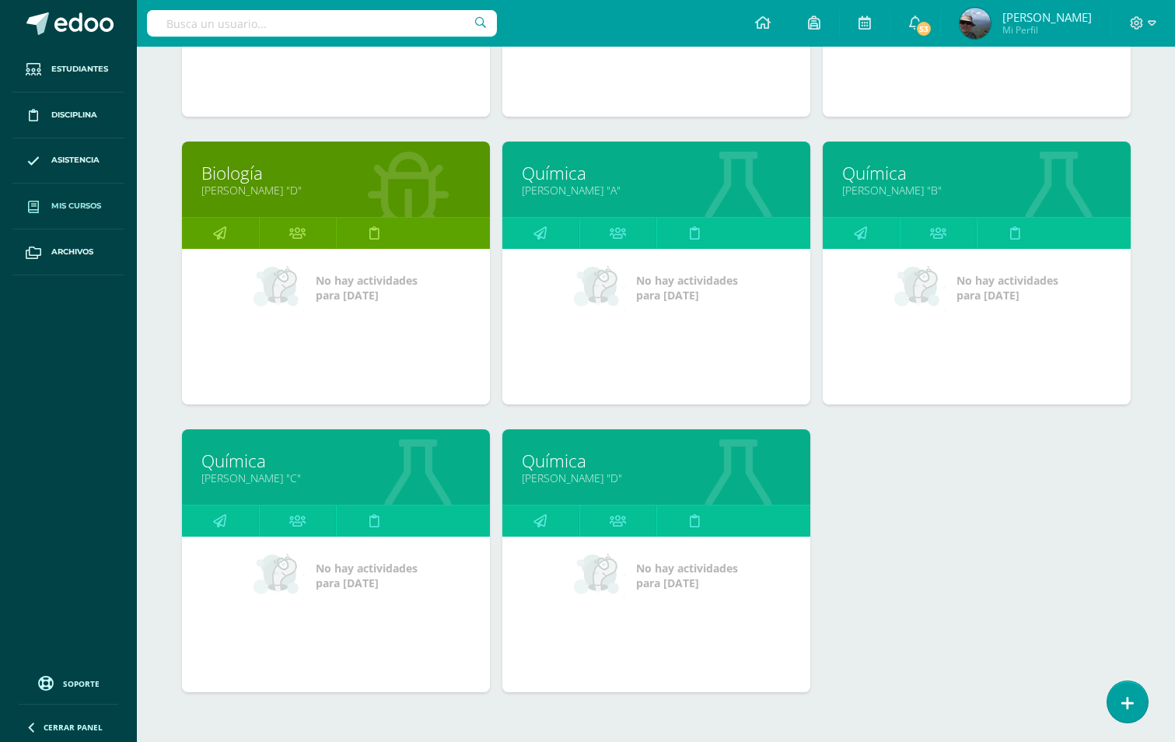
scroll to position [514, 0]
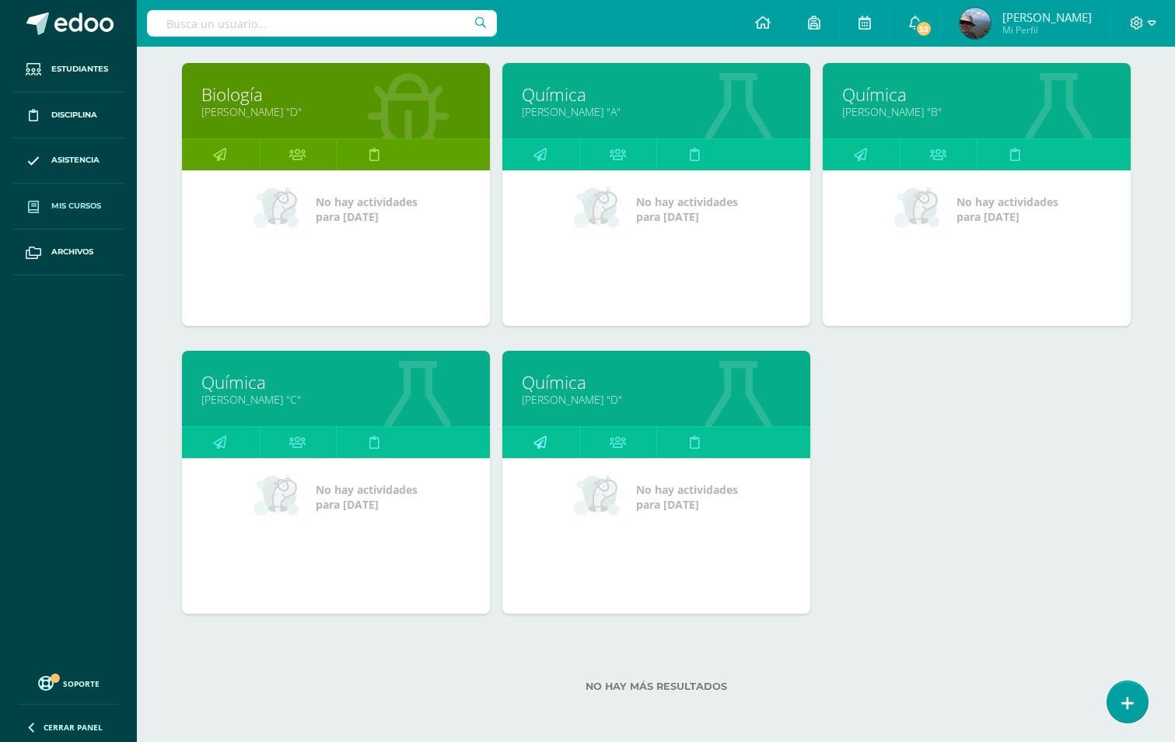
click at [533, 440] on icon at bounding box center [539, 442] width 13 height 30
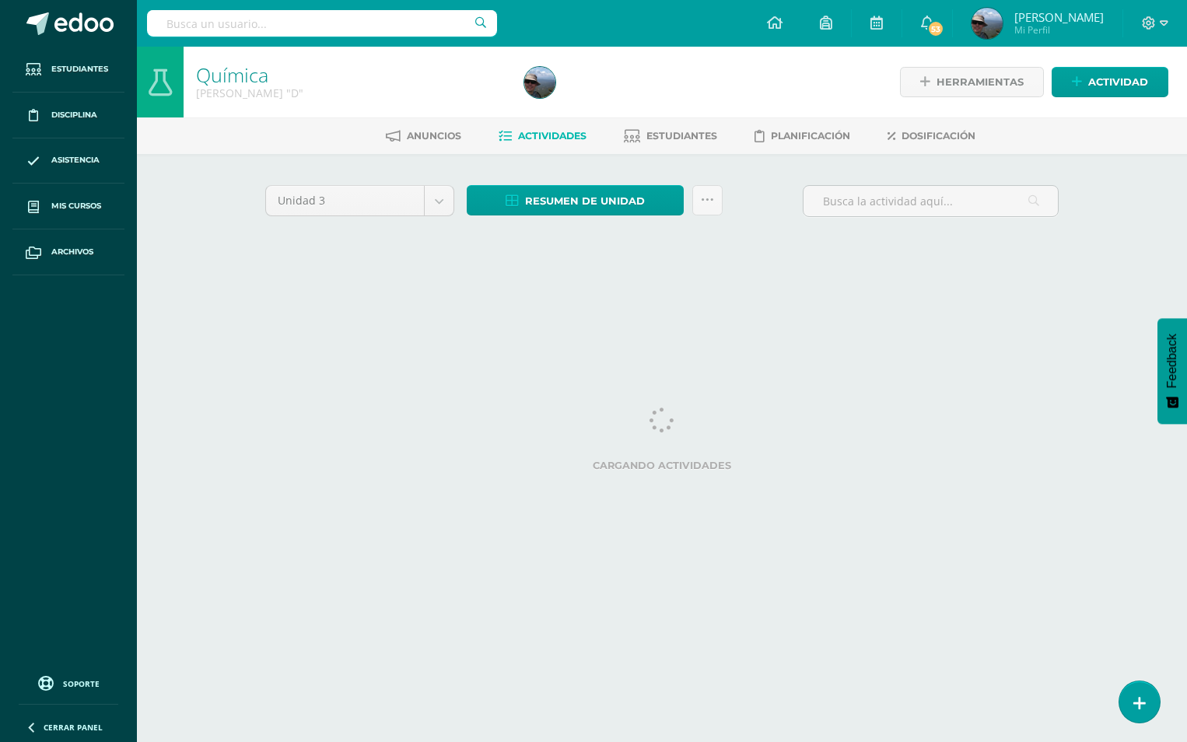
click at [851, 290] on html "Estudiantes Disciplina Asistencia Mis cursos Archivos Soporte Centro de ayuda Ú…" at bounding box center [593, 145] width 1187 height 290
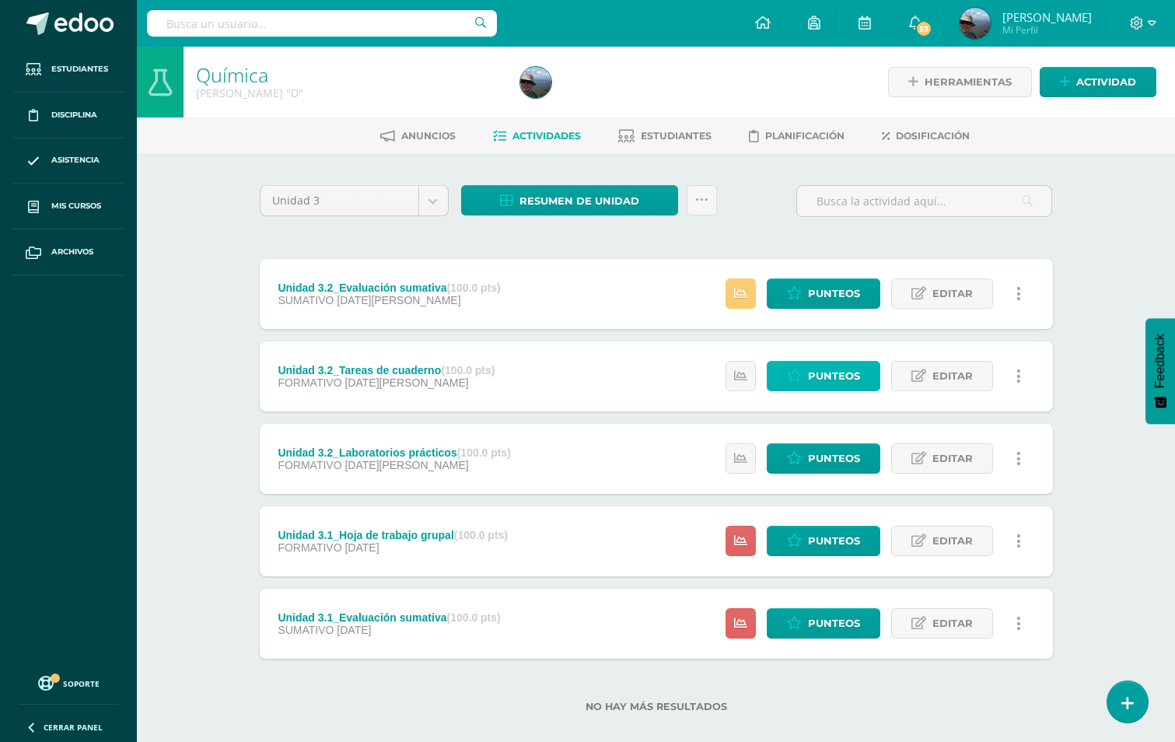
click at [830, 372] on span "Punteos" at bounding box center [834, 376] width 52 height 29
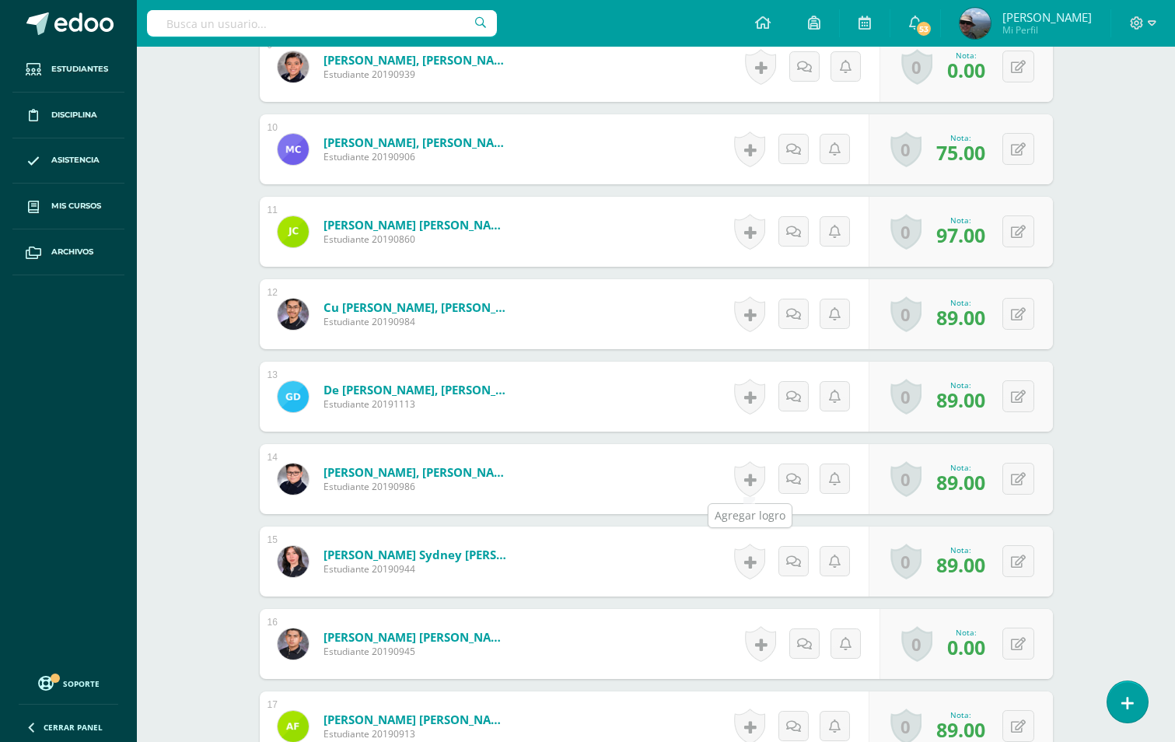
scroll to position [1169, 0]
drag, startPoint x: 1014, startPoint y: 645, endPoint x: 1037, endPoint y: 617, distance: 36.6
click at [1026, 648] on icon at bounding box center [1018, 643] width 15 height 13
type input "50"
click at [983, 648] on icon at bounding box center [988, 648] width 14 height 13
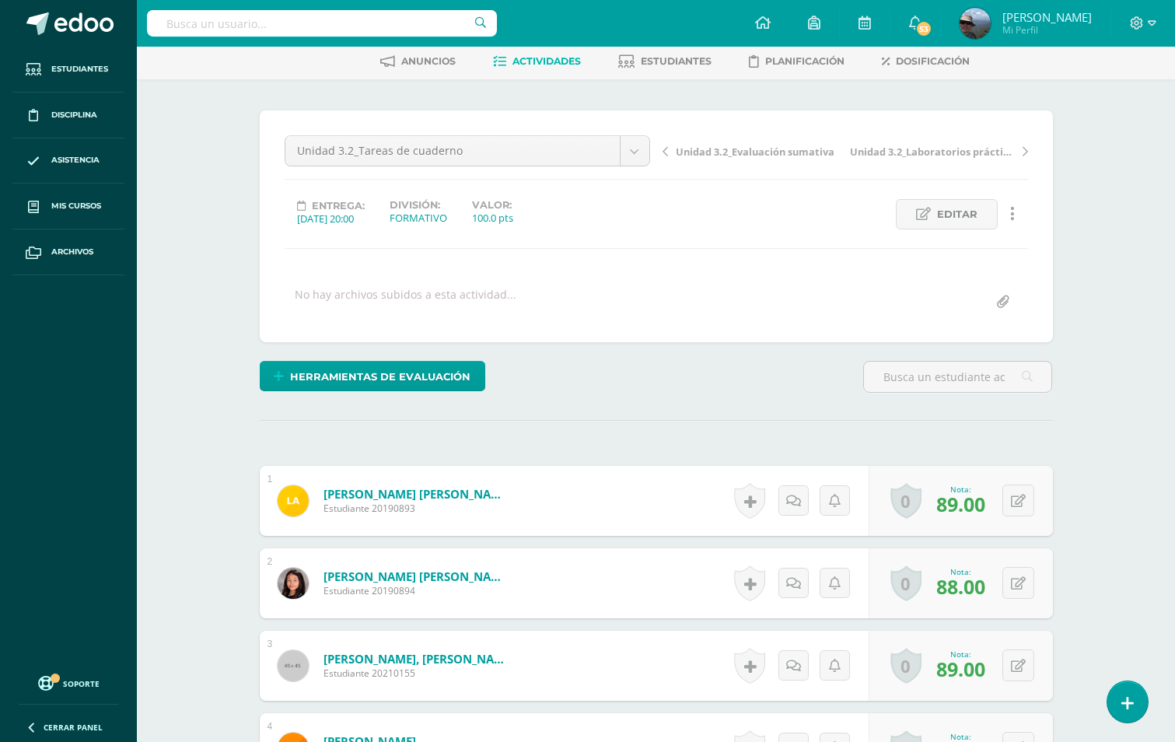
scroll to position [0, 0]
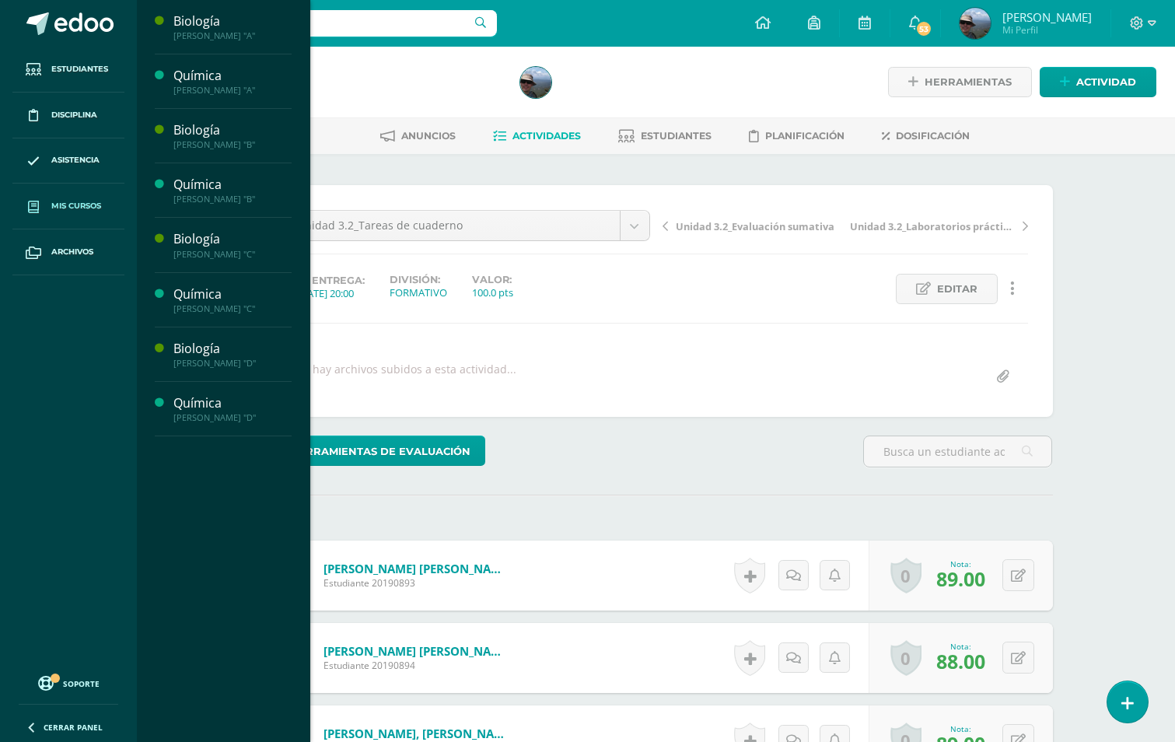
click at [75, 197] on link "Mis cursos" at bounding box center [68, 207] width 112 height 46
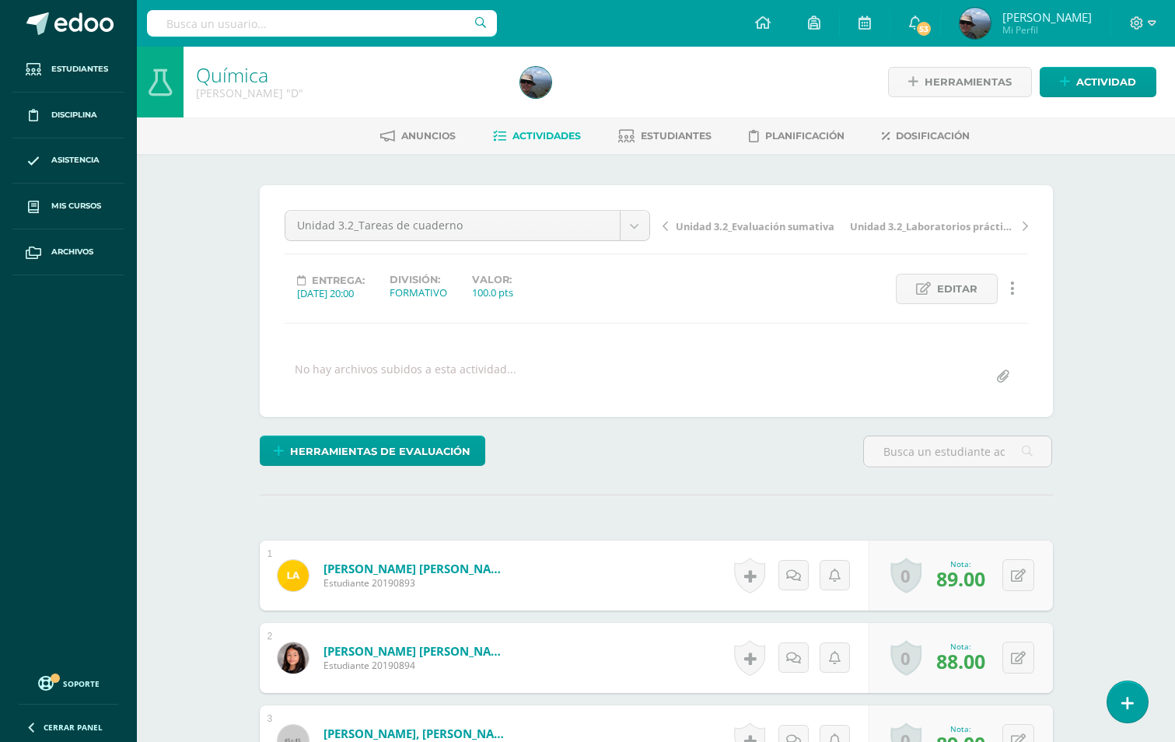
scroll to position [1, 0]
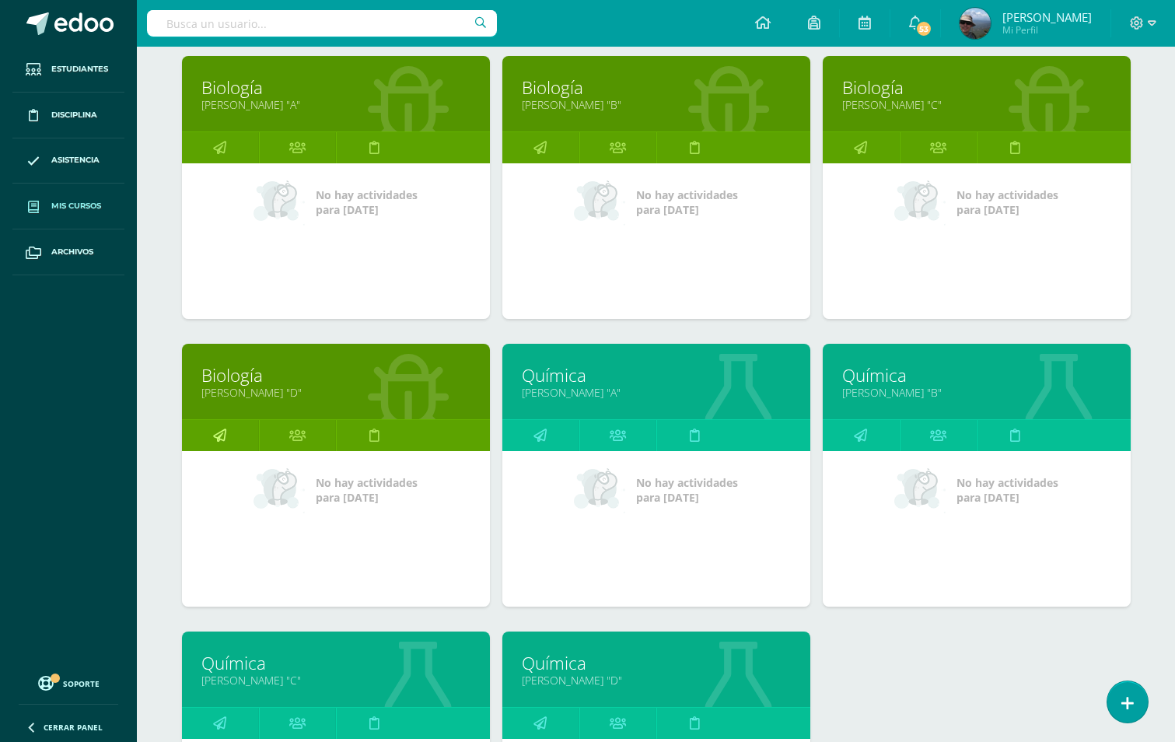
click at [226, 439] on link at bounding box center [220, 435] width 77 height 31
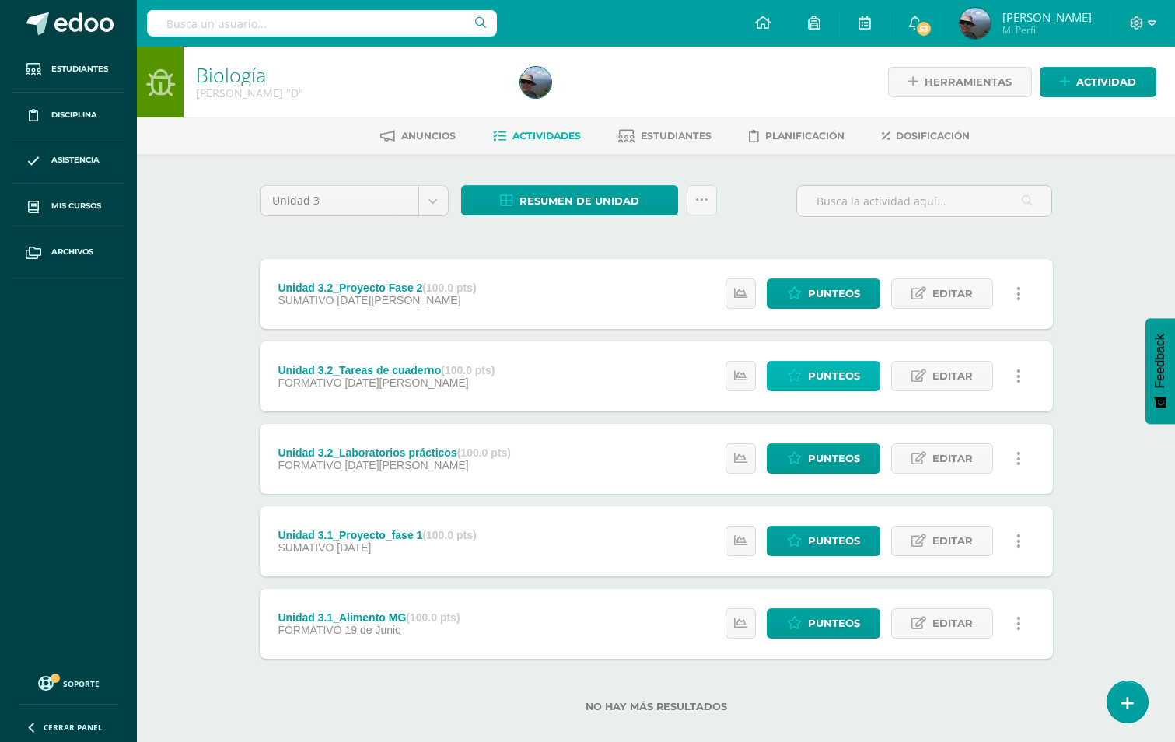
click at [834, 383] on span "Punteos" at bounding box center [834, 376] width 52 height 29
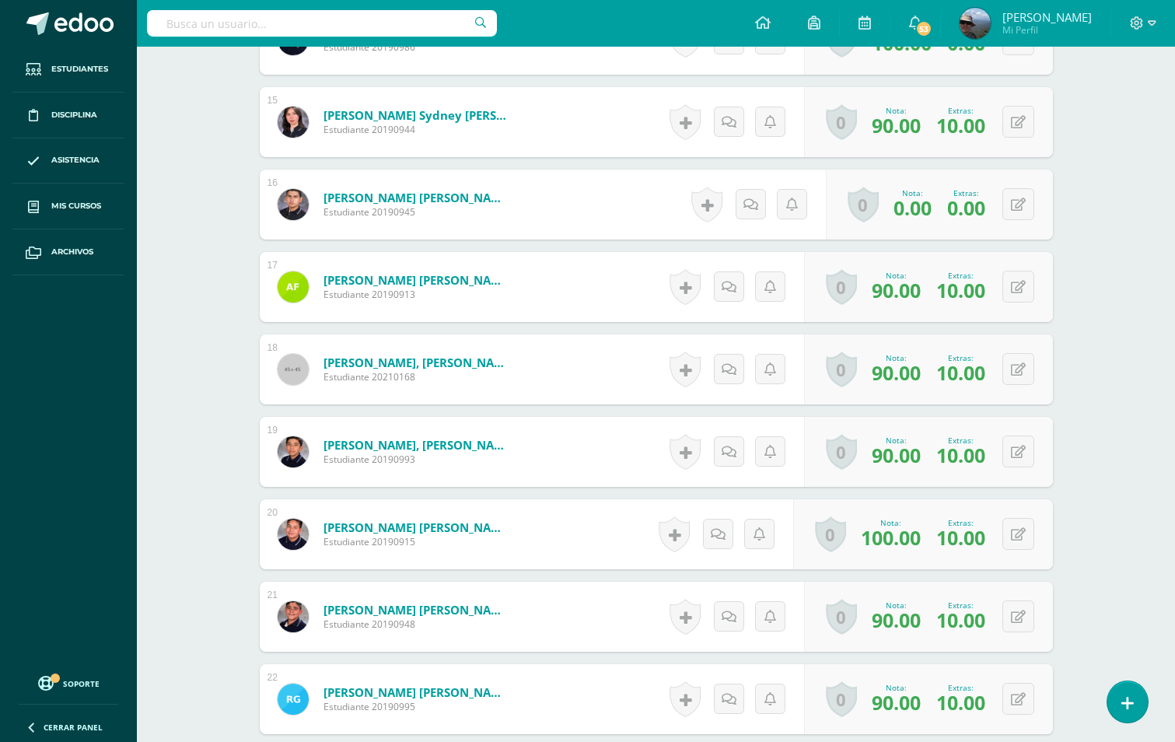
scroll to position [1670, 0]
click at [1021, 206] on icon at bounding box center [1029, 203] width 16 height 13
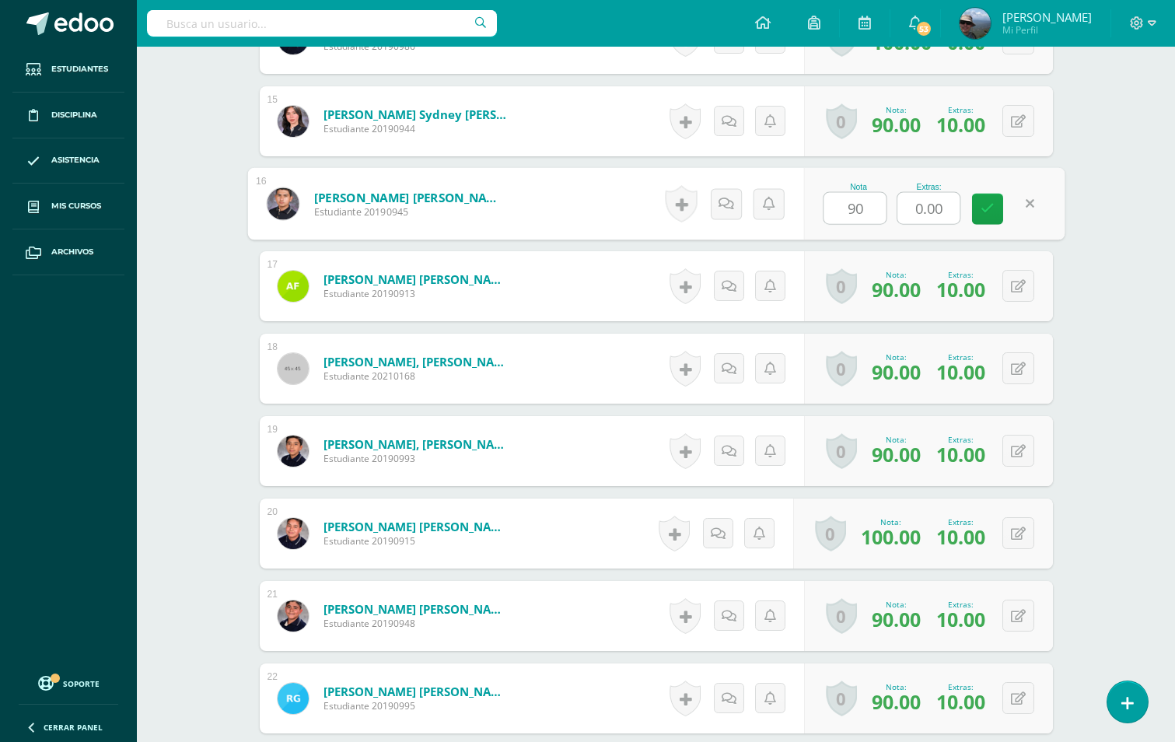
type input "90"
drag, startPoint x: 947, startPoint y: 204, endPoint x: 849, endPoint y: 184, distance: 99.9
click at [862, 216] on div "Nota 90 Extras: 0.00" at bounding box center [933, 203] width 261 height 72
type input "10"
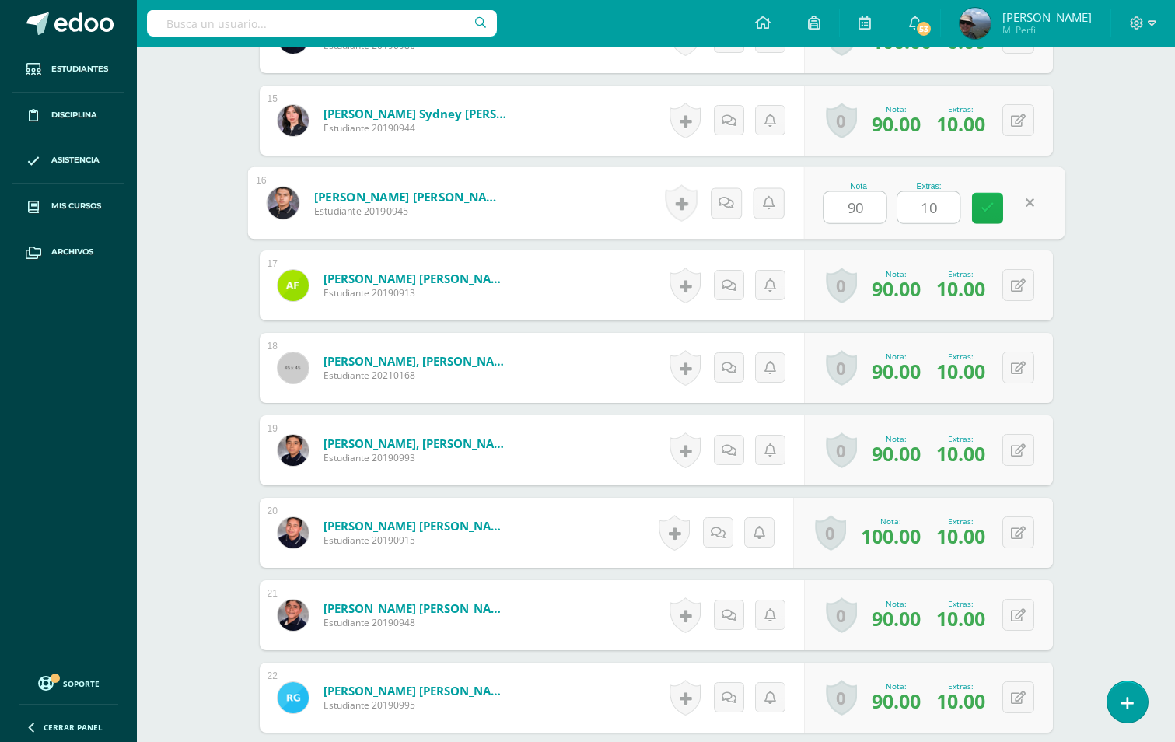
scroll to position [1672, 0]
drag, startPoint x: 936, startPoint y: 208, endPoint x: 868, endPoint y: 220, distance: 69.4
click at [868, 220] on div "Nota 90 Extras: 10" at bounding box center [933, 202] width 261 height 72
click at [985, 208] on icon at bounding box center [988, 207] width 14 height 13
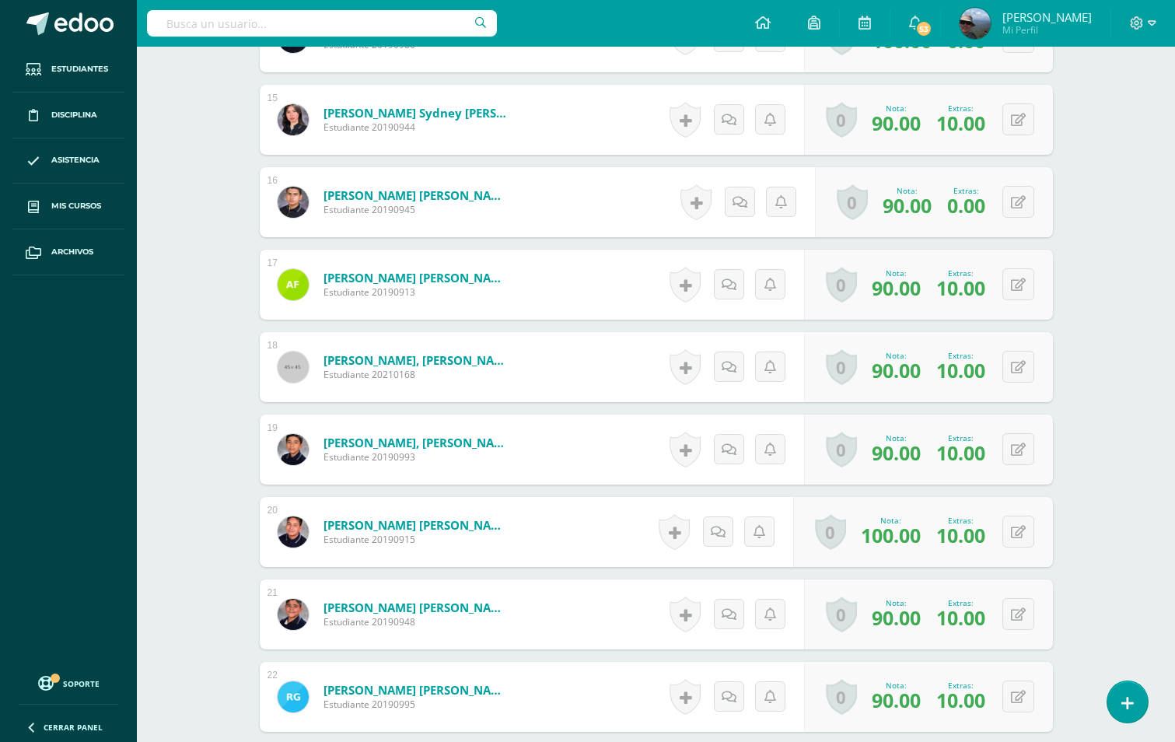
click at [1091, 250] on div "Biología Quinto Bachillerato "D" Herramientas Detalle de asistencias Actividad …" at bounding box center [656, 631] width 1038 height 4513
click at [1078, 279] on div "¿Estás seguro que quieres eliminar esta actividad? Esto borrará la actividad y …" at bounding box center [656, 685] width 855 height 4406
click at [1078, 278] on div "¿Estás seguro que quieres eliminar esta actividad? Esto borrará la actividad y …" at bounding box center [656, 685] width 855 height 4406
click at [1078, 277] on div "¿Estás seguro que quieres eliminar esta actividad? Esto borrará la actividad y …" at bounding box center [656, 685] width 855 height 4406
click at [1075, 277] on div "¿Estás seguro que quieres eliminar esta actividad? Esto borrará la actividad y …" at bounding box center [656, 685] width 855 height 4406
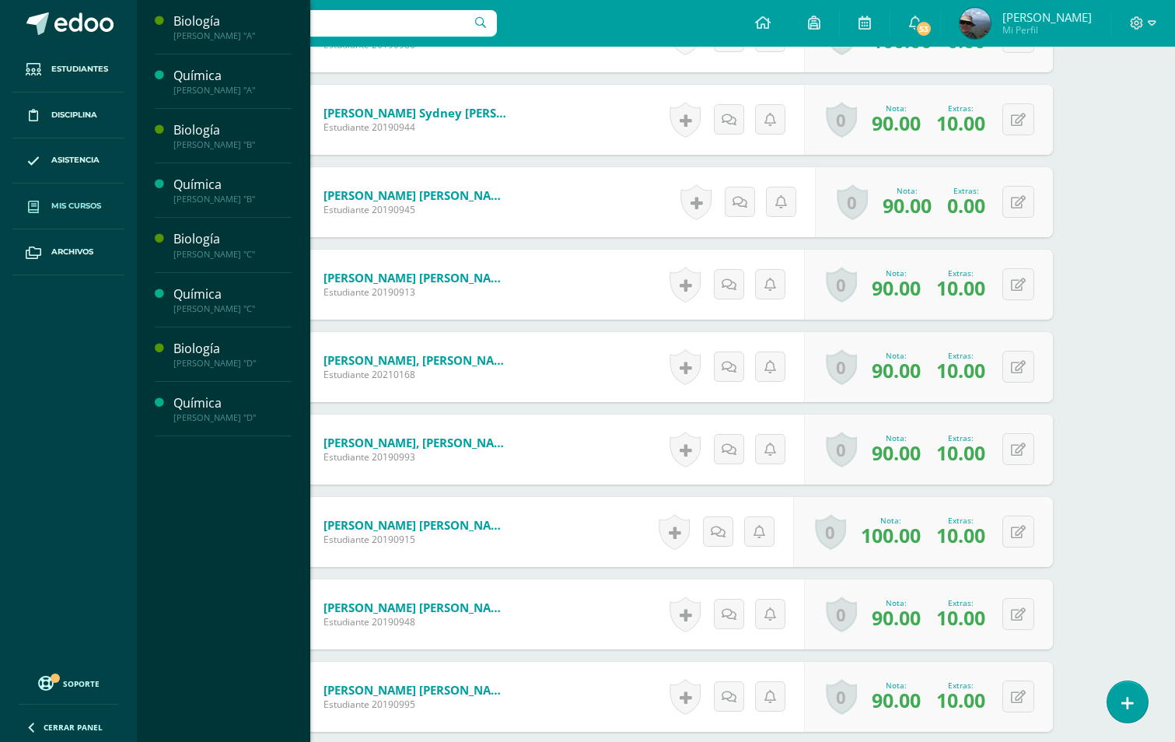
click at [63, 201] on span "Mis cursos" at bounding box center [76, 206] width 50 height 12
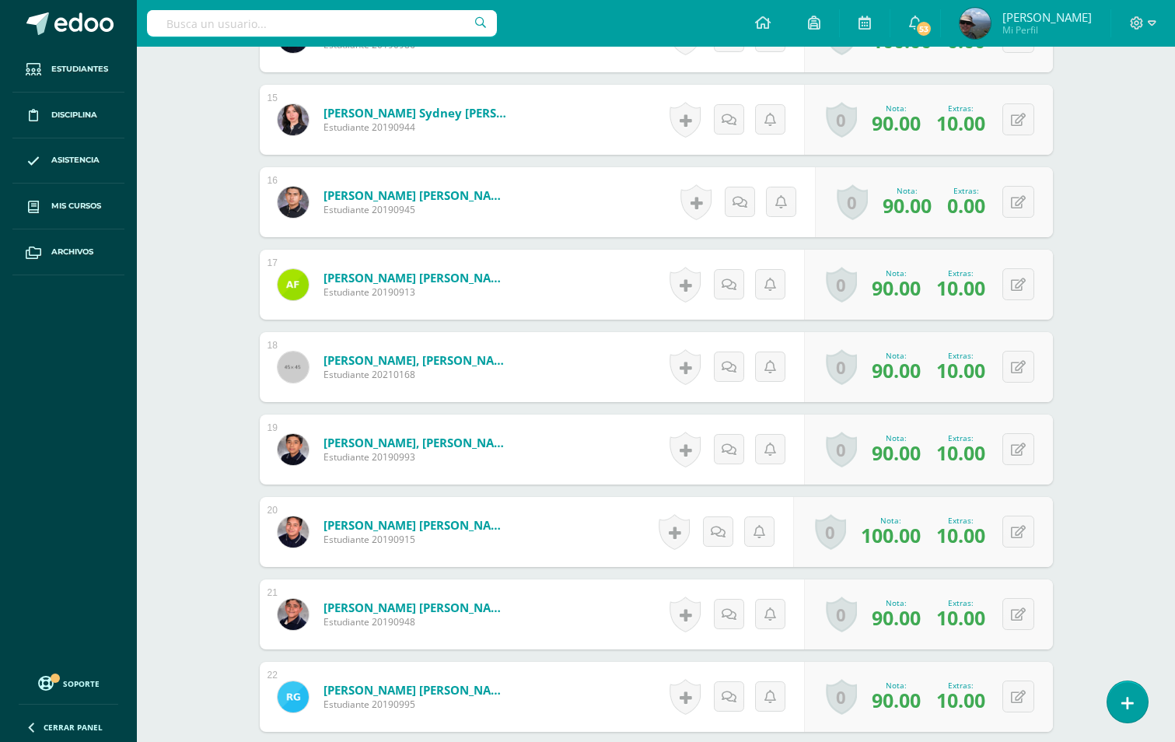
scroll to position [1394, 0]
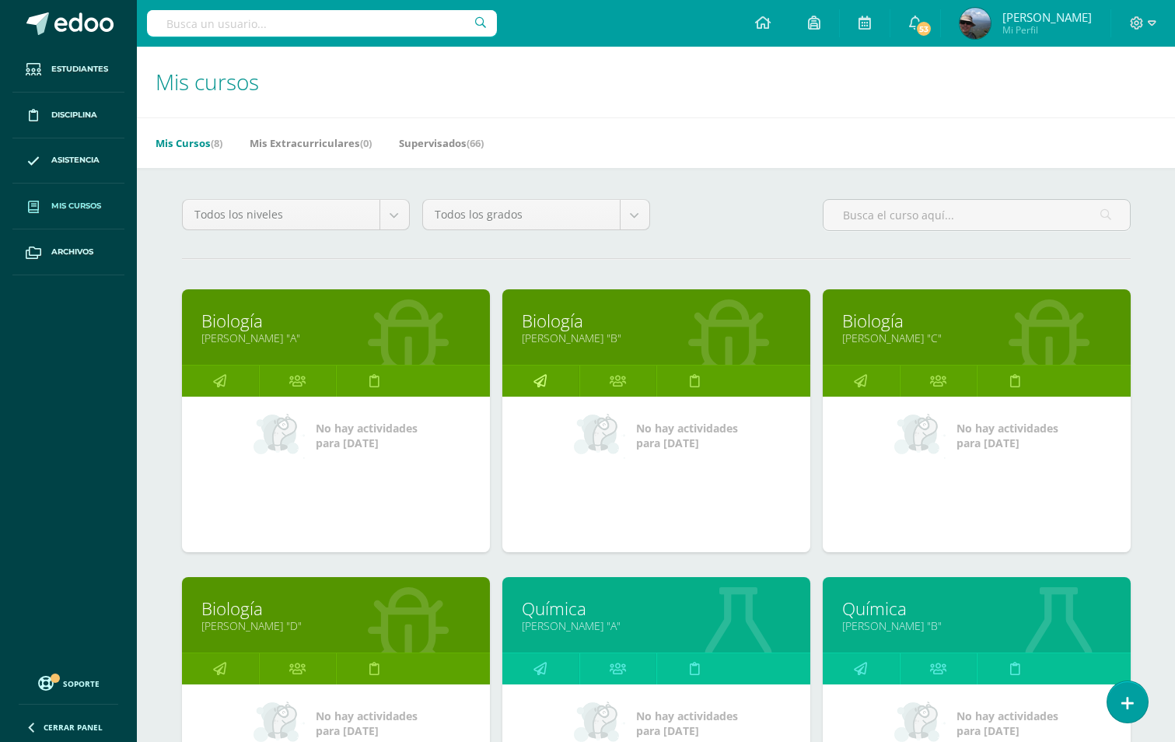
scroll to position [233, 0]
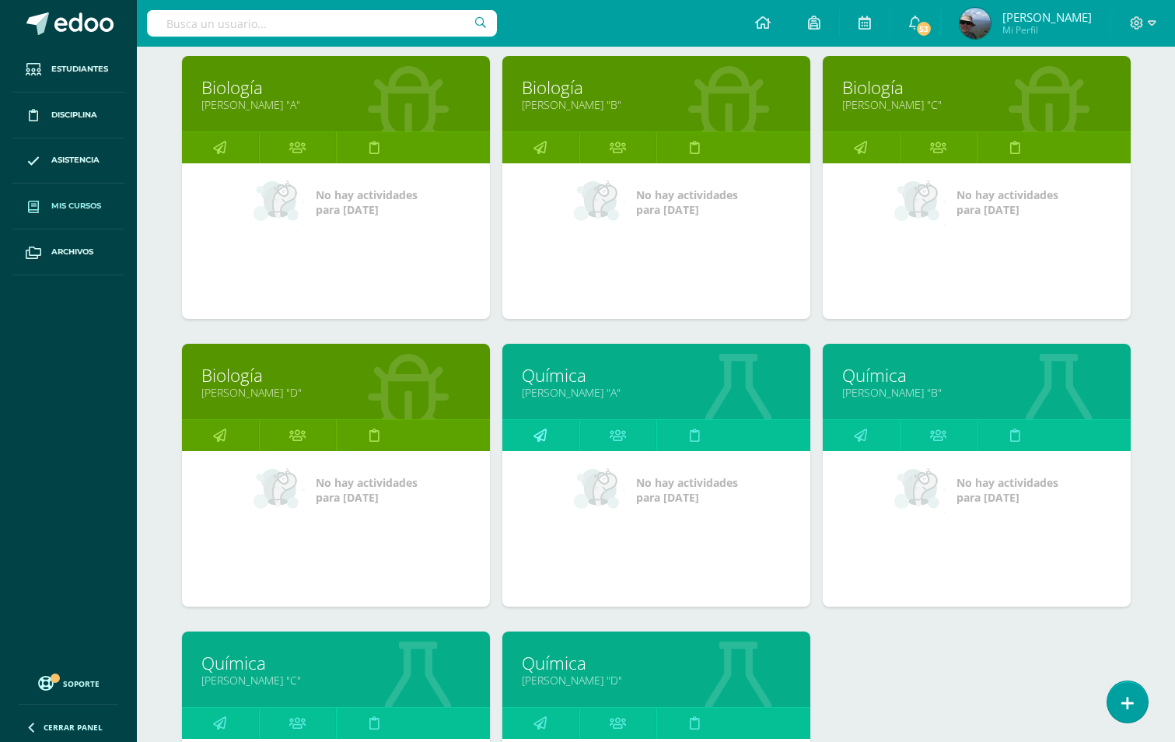
click at [540, 438] on icon at bounding box center [539, 435] width 13 height 30
